Goal: Navigation & Orientation: Find specific page/section

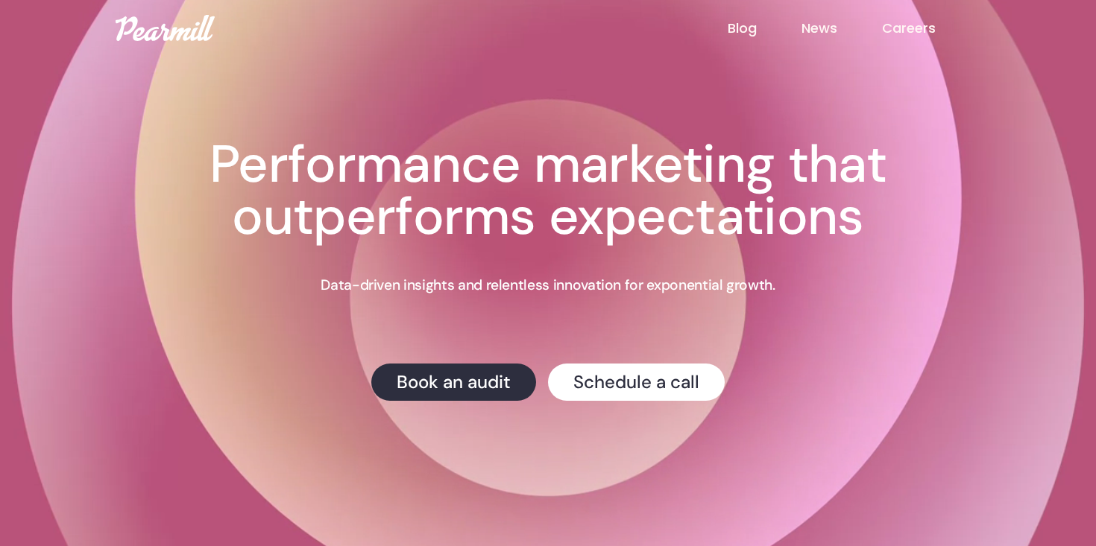
click at [907, 21] on link "Careers" at bounding box center [931, 28] width 98 height 19
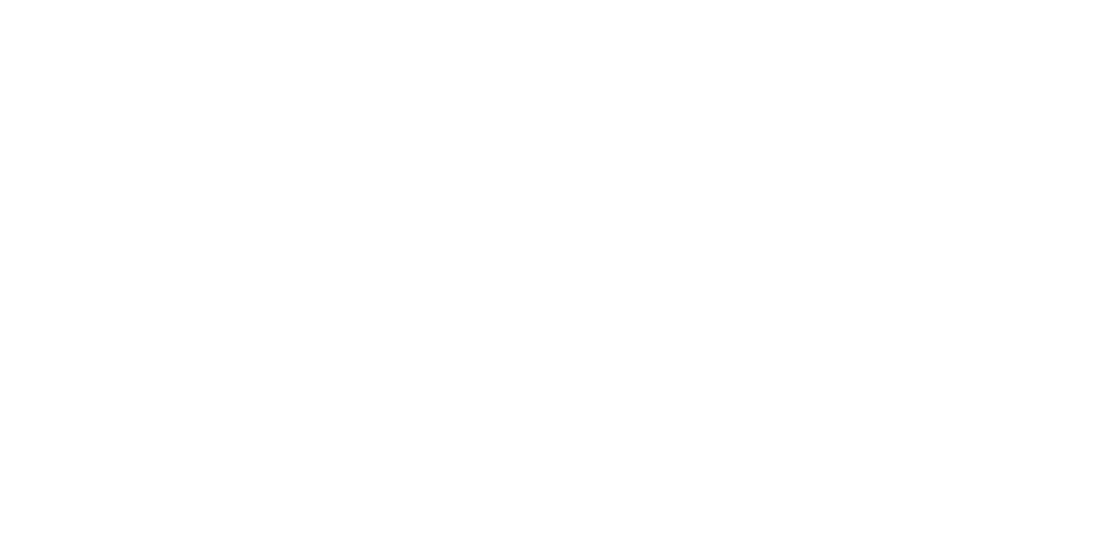
scroll to position [347, 0]
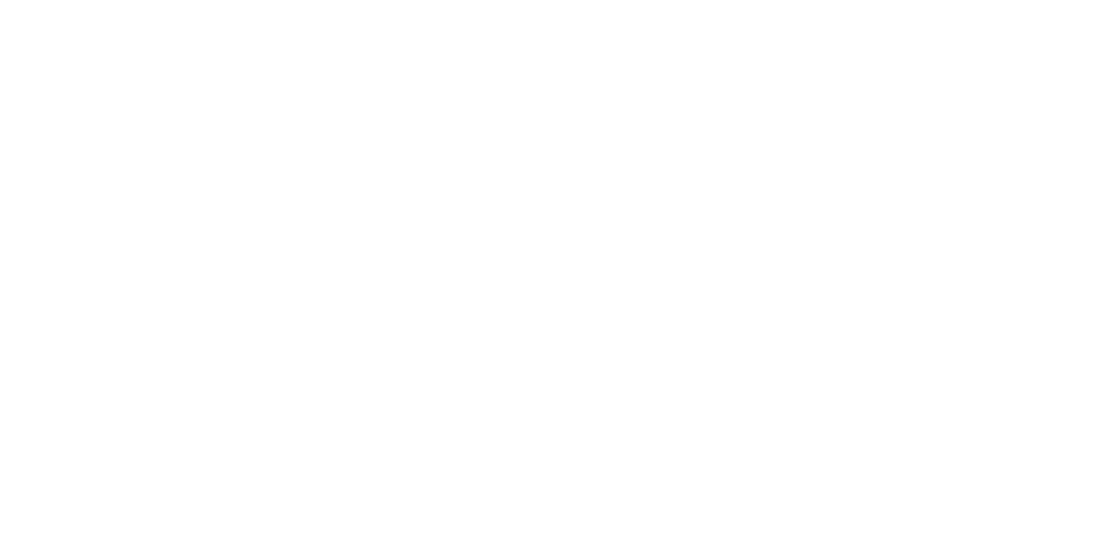
scroll to position [347, 0]
